Goal: Information Seeking & Learning: Learn about a topic

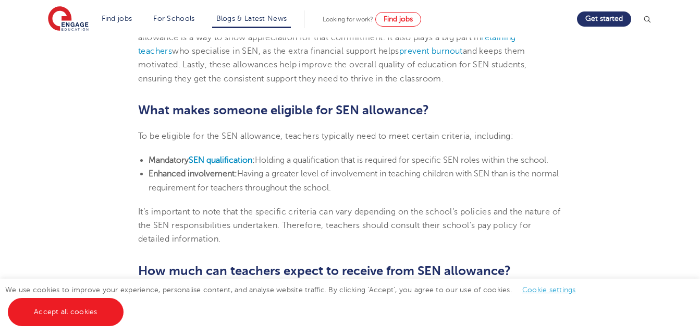
scroll to position [625, 0]
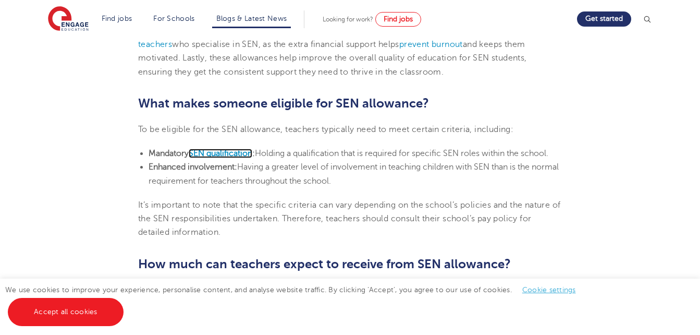
click at [243, 154] on b "SEN qualification" at bounding box center [221, 153] width 64 height 9
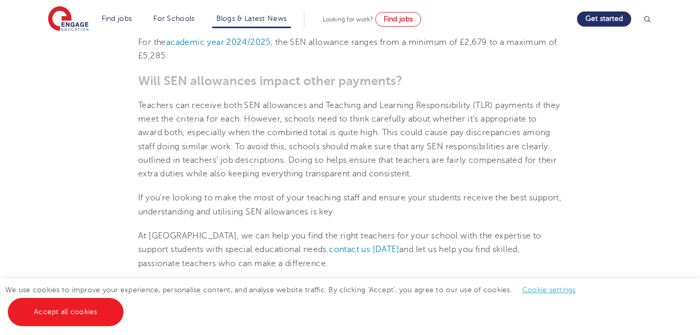
scroll to position [958, 0]
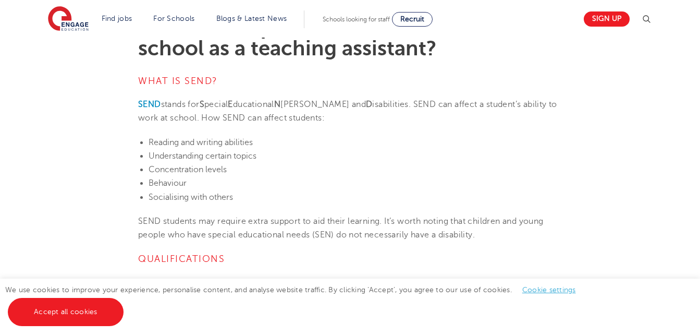
scroll to position [255, 0]
